Goal: Transaction & Acquisition: Purchase product/service

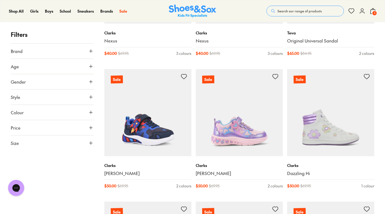
scroll to position [190, 0]
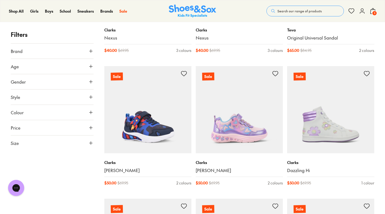
click at [92, 55] on button "Brand" at bounding box center [52, 51] width 83 height 15
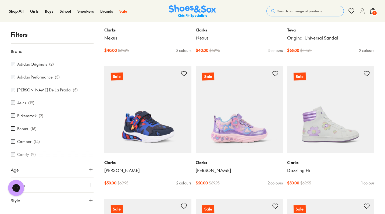
click at [39, 64] on label "Adidas Originals" at bounding box center [32, 64] width 30 height 6
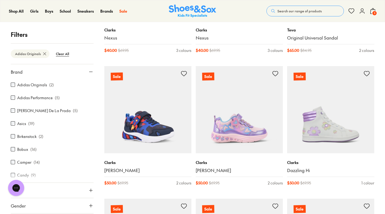
scroll to position [71, 0]
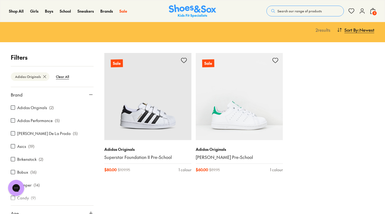
click at [39, 118] on label "Adidas Performance" at bounding box center [34, 121] width 35 height 6
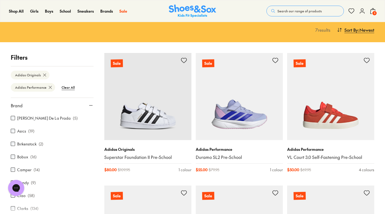
scroll to position [17, 0]
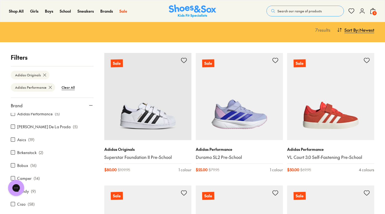
click at [31, 137] on p "( 19 )" at bounding box center [31, 140] width 6 height 6
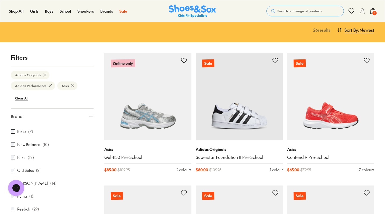
scroll to position [169, 0]
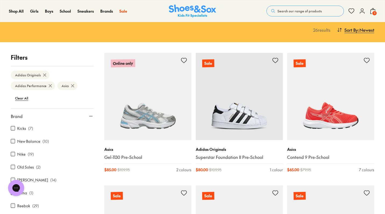
click at [37, 138] on label "New Balance" at bounding box center [28, 141] width 23 height 6
click at [20, 151] on label "Nike" at bounding box center [21, 154] width 8 height 6
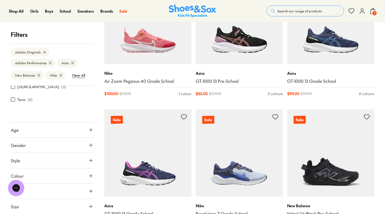
scroll to position [1209, 0]
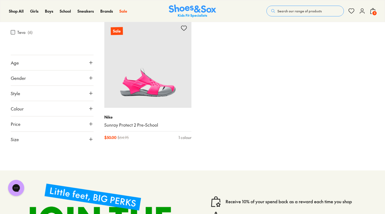
scroll to position [2489, 0]
click at [374, 14] on span "3" at bounding box center [374, 12] width 5 height 5
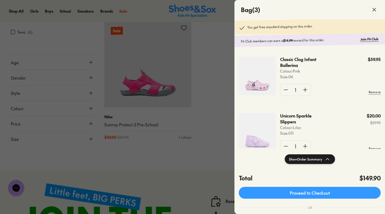
scroll to position [0, 0]
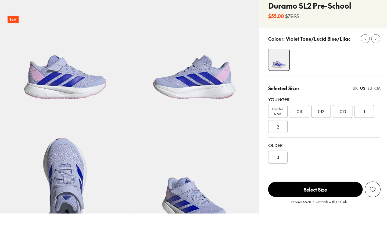
scroll to position [47, 0]
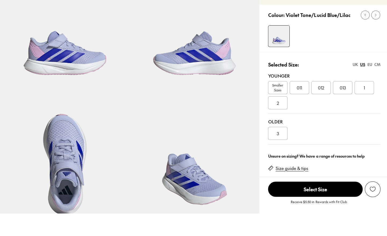
select select "*"
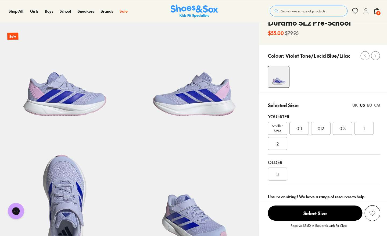
scroll to position [29, 0]
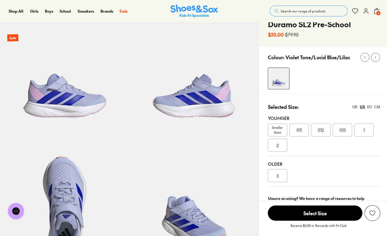
click at [298, 128] on span "011" at bounding box center [297, 129] width 5 height 6
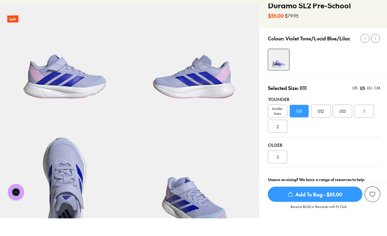
click at [325, 204] on span "Add To Bag - $55.00" at bounding box center [314, 211] width 94 height 15
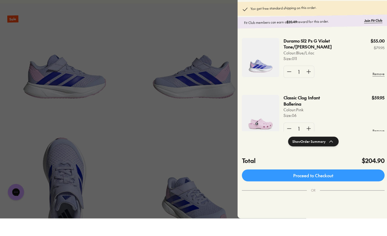
click at [190, 115] on div at bounding box center [193, 118] width 387 height 236
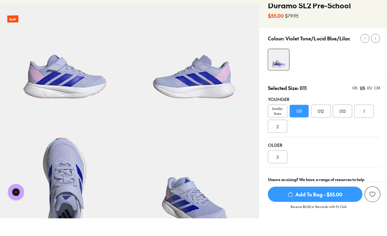
click at [274, 124] on span "Smaller Sizes" at bounding box center [276, 129] width 19 height 10
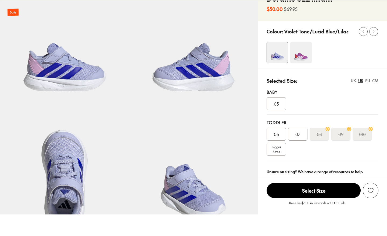
select select "*"
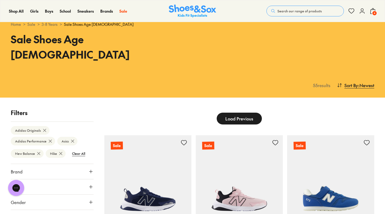
click at [373, 9] on icon at bounding box center [373, 11] width 6 height 6
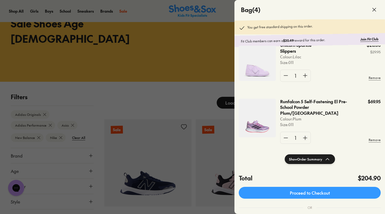
scroll to position [127, 0]
click at [191, 86] on div at bounding box center [192, 107] width 385 height 214
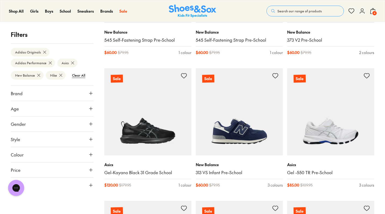
scroll to position [217, 0]
